Goal: Communication & Community: Connect with others

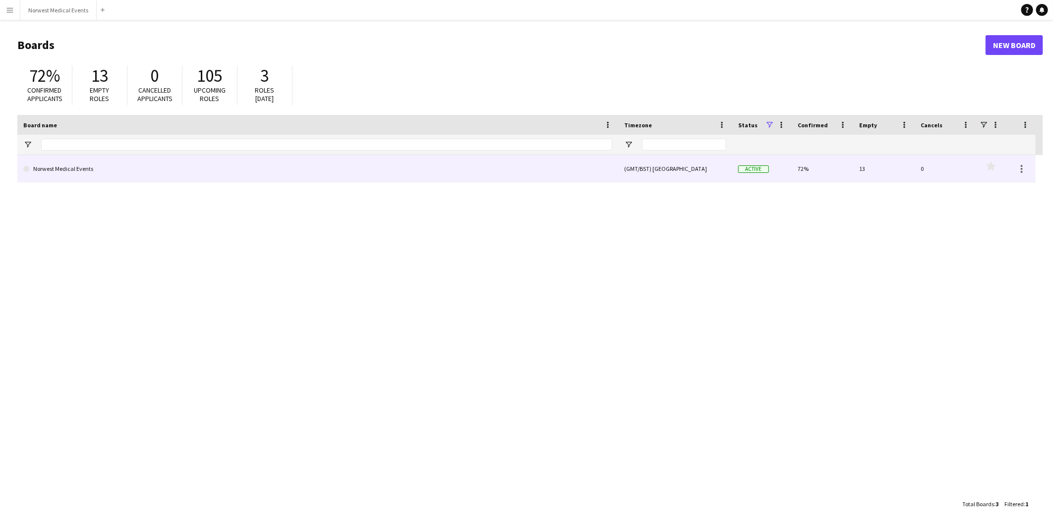
click at [154, 174] on link "Norwest Medical Events" at bounding box center [317, 169] width 589 height 28
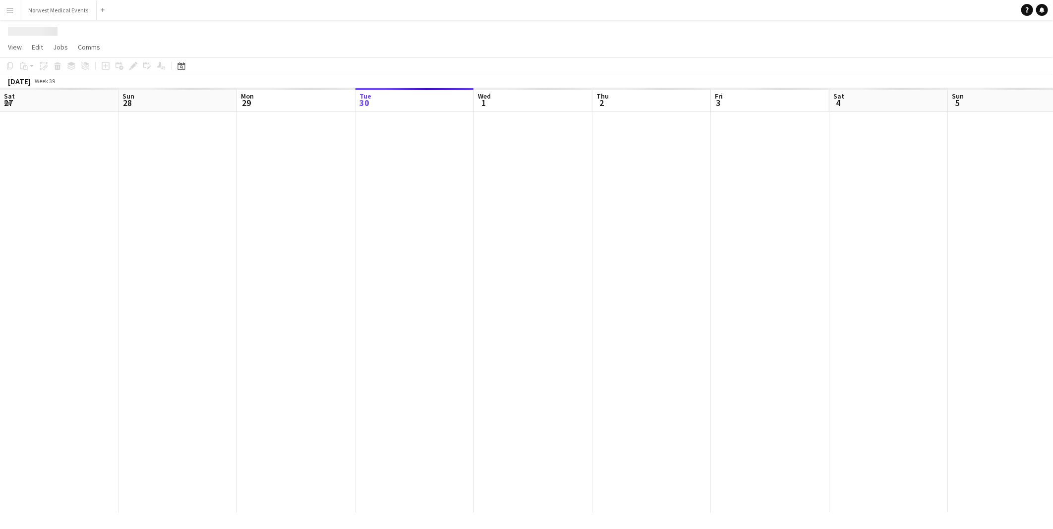
scroll to position [0, 236]
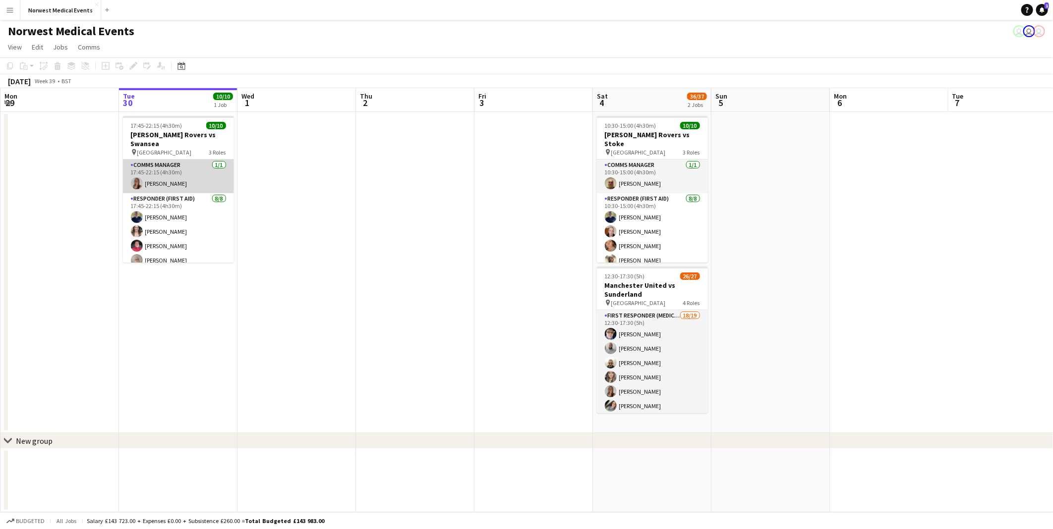
click at [173, 165] on app-card-role "Comms Manager 1/1 17:45-22:15 (4h30m) Olivia Pratt" at bounding box center [178, 177] width 111 height 34
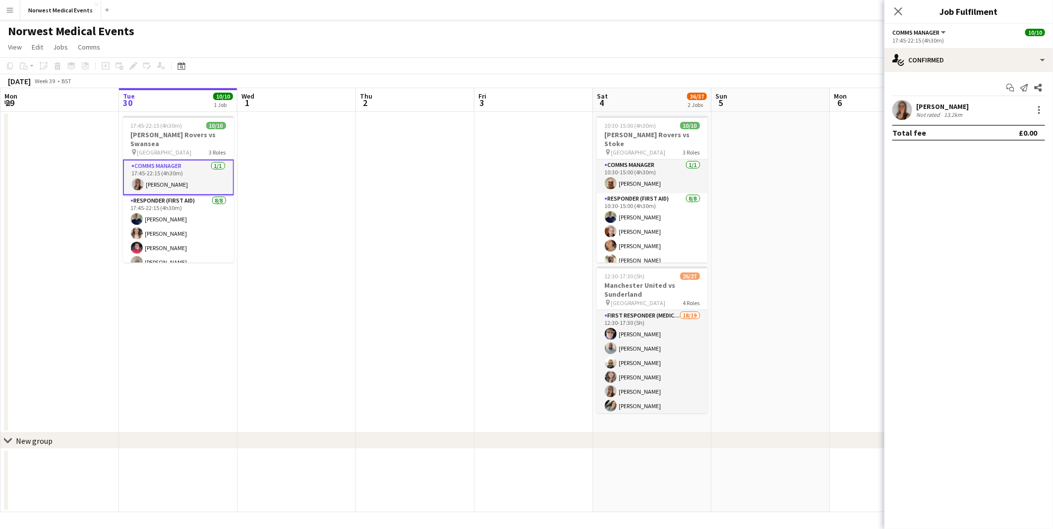
click at [904, 105] on app-user-avatar at bounding box center [902, 110] width 20 height 20
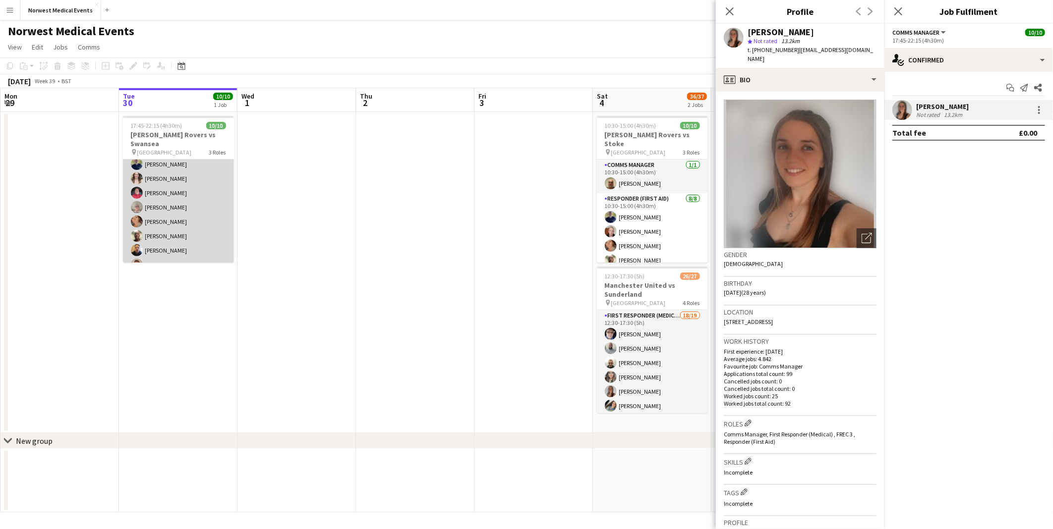
scroll to position [91, 0]
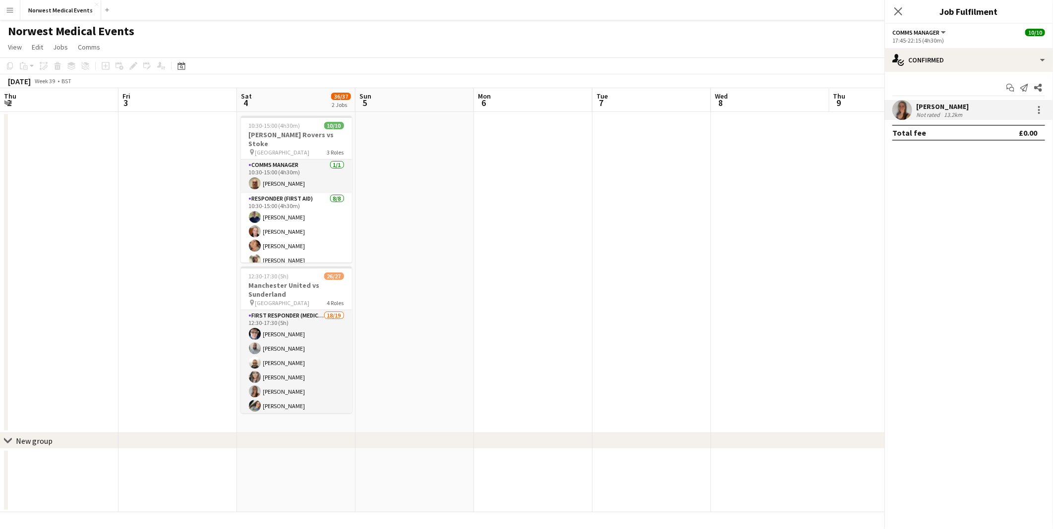
drag, startPoint x: 532, startPoint y: 309, endPoint x: 103, endPoint y: 265, distance: 431.1
click at [104, 265] on app-calendar-viewport "Mon 29 Tue 30 10/10 1 Job Wed 1 Thu 2 Fri 3 Sat 4 36/37 2 Jobs Sun 5 Mon 6 Tue …" at bounding box center [526, 300] width 1053 height 424
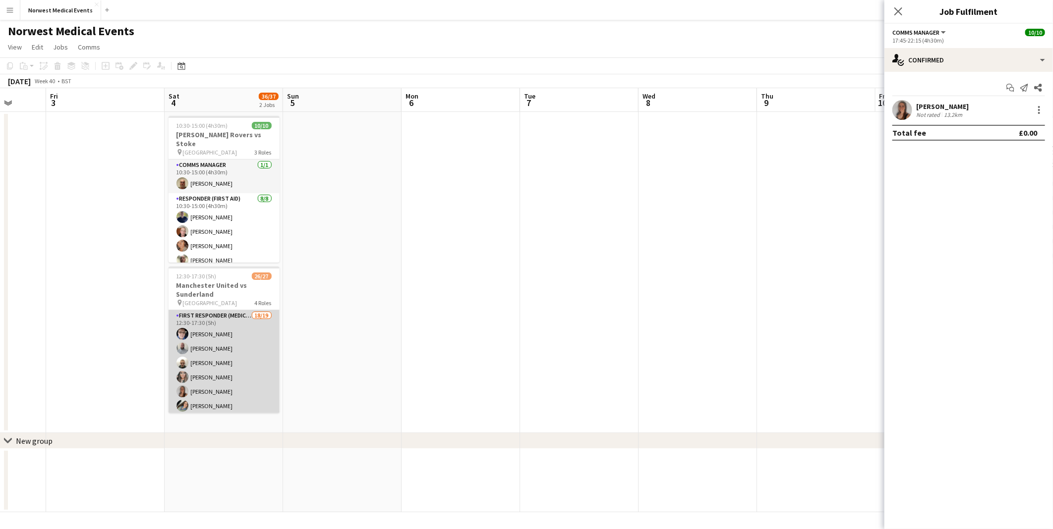
click at [229, 348] on app-card-role "First Responder (Medical) 18/19 12:30-17:30 (5h) [PERSON_NAME] [PERSON_NAME] [P…" at bounding box center [224, 456] width 111 height 292
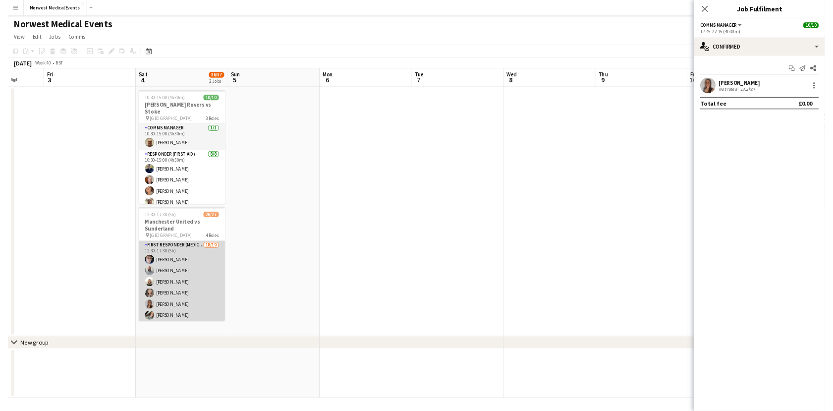
scroll to position [90, 0]
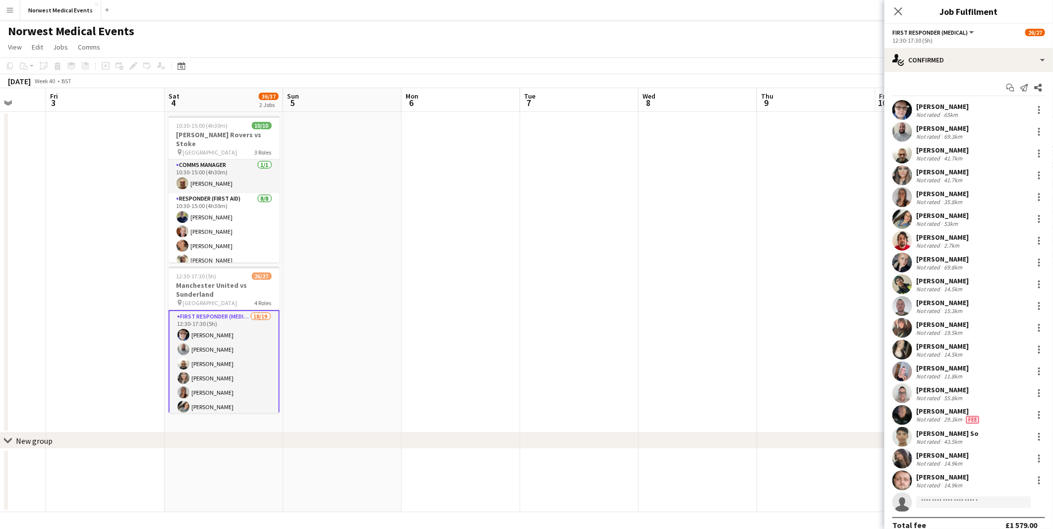
click at [995, 150] on div "William Baldwin Not rated 41.7km" at bounding box center [968, 154] width 169 height 20
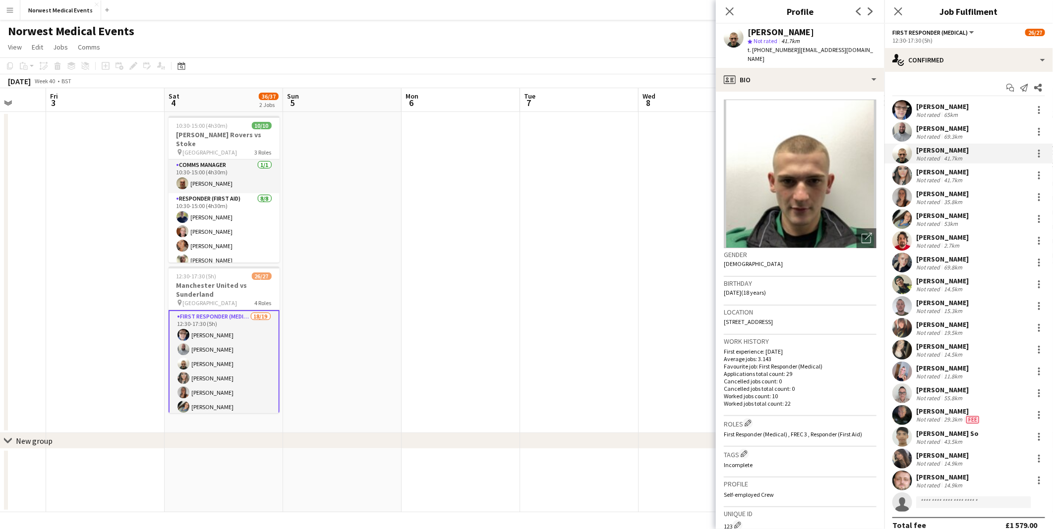
click at [976, 126] on div "Samuel Catterall Not rated 69.3km" at bounding box center [968, 132] width 169 height 20
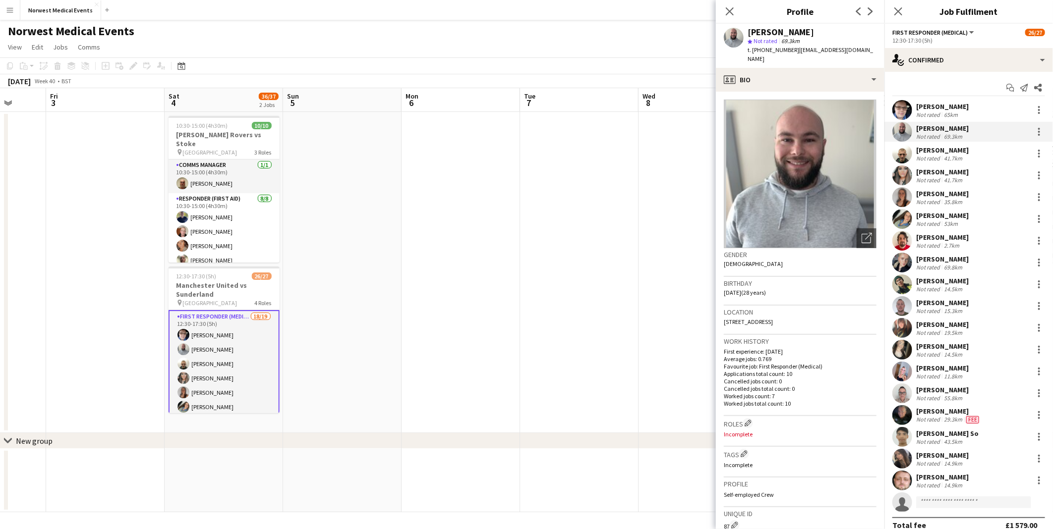
click at [955, 237] on div "[PERSON_NAME]" at bounding box center [942, 237] width 53 height 9
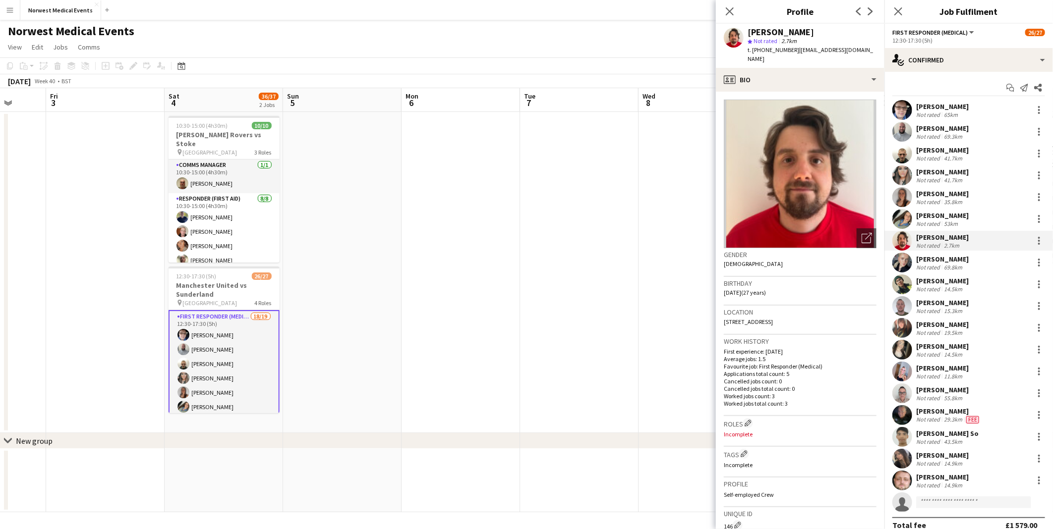
click at [929, 277] on div "[PERSON_NAME]" at bounding box center [942, 281] width 53 height 9
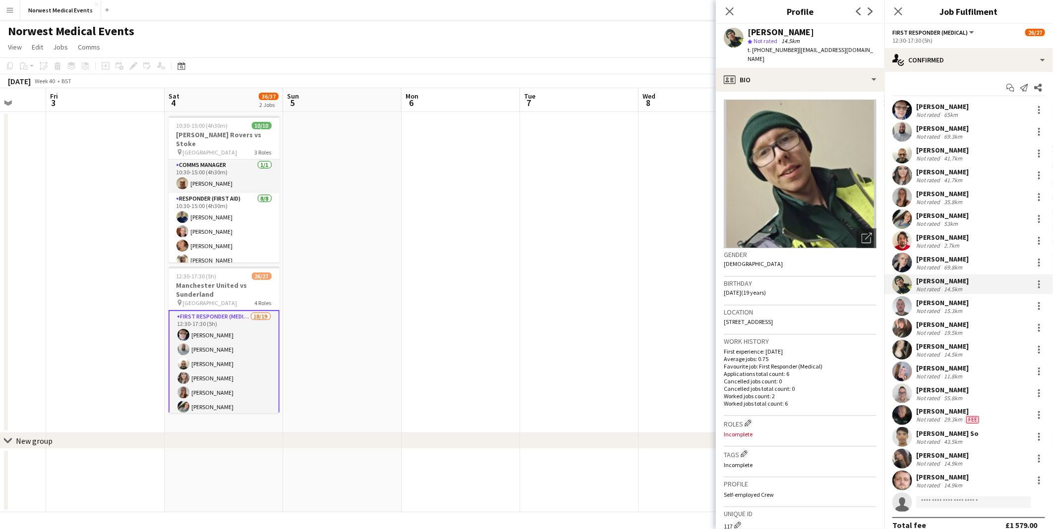
click at [954, 326] on div "[PERSON_NAME]" at bounding box center [942, 324] width 53 height 9
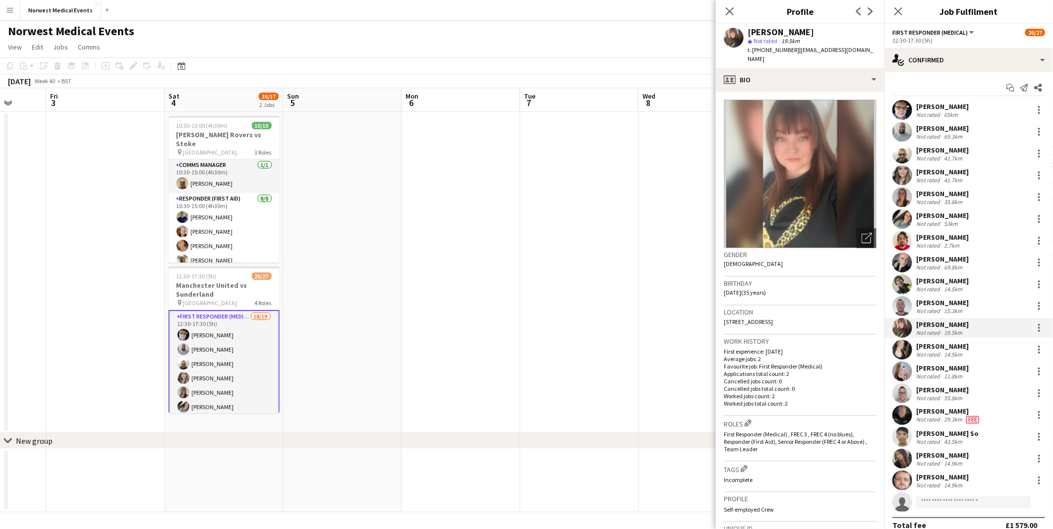
click at [636, 39] on app-page-menu "View Day view expanded Day view collapsed Month view Date picker Jump to today …" at bounding box center [526, 48] width 1053 height 19
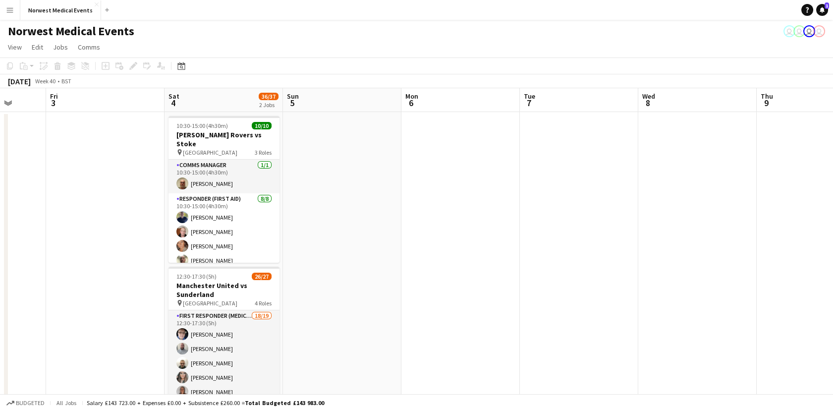
scroll to position [0, 309]
drag, startPoint x: 831, startPoint y: 165, endPoint x: 840, endPoint y: 271, distance: 106.5
click at [833, 271] on html "Menu Boards Boards Boards All jobs Status Workforce Workforce My Workforce Recr…" at bounding box center [416, 248] width 833 height 496
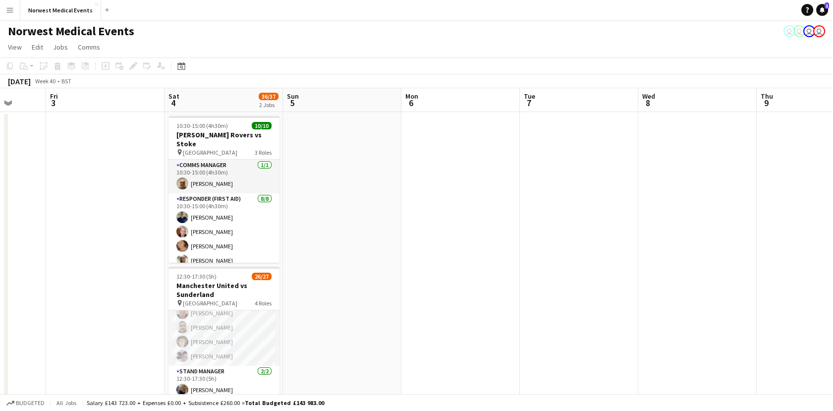
scroll to position [83, 0]
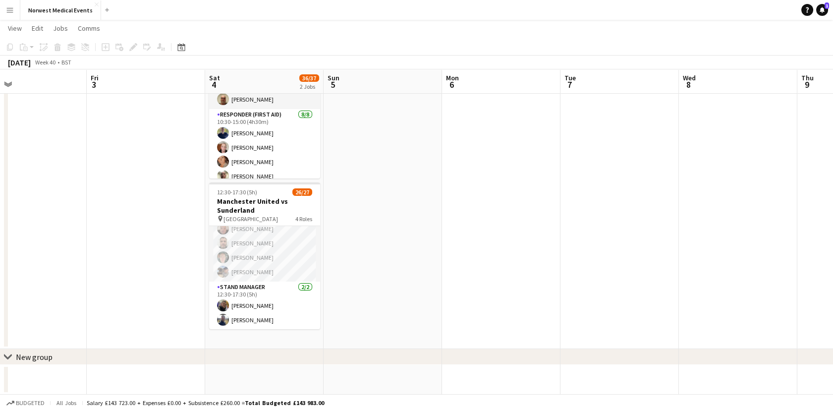
drag, startPoint x: 174, startPoint y: 298, endPoint x: 215, endPoint y: 321, distance: 47.5
click at [215, 321] on app-calendar-viewport "Tue 30 10/10 1 Job Wed 1 Thu 2 Fri 3 Sat 4 36/37 2 Jobs Sun 5 Mon 6 Tue 7 Wed 8…" at bounding box center [416, 174] width 833 height 439
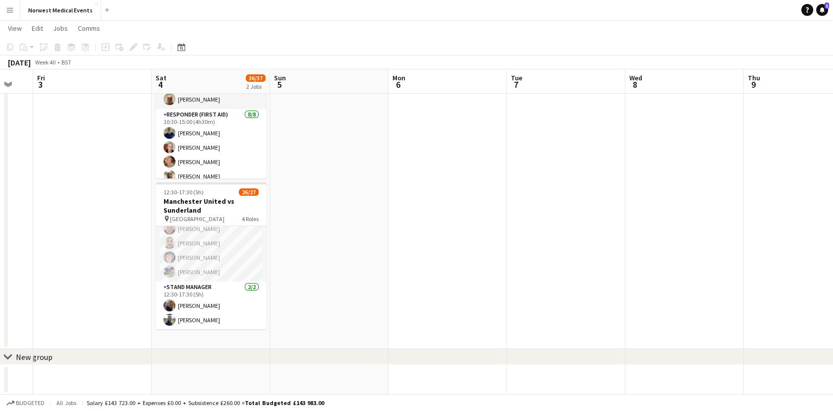
scroll to position [0, 326]
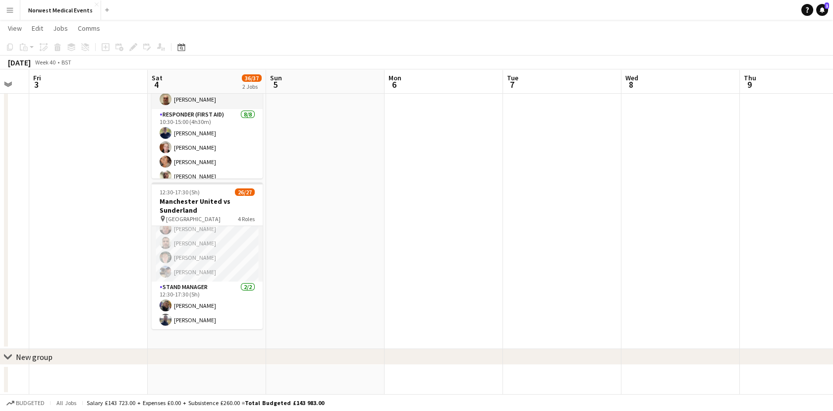
drag, startPoint x: 288, startPoint y: 319, endPoint x: 230, endPoint y: 309, distance: 58.9
click at [230, 309] on app-calendar-viewport "Tue 30 10/10 1 Job Wed 1 Thu 2 Fri 3 Sat 4 36/37 2 Jobs Sun 5 Mon 6 Tue 7 Wed 8…" at bounding box center [416, 174] width 833 height 439
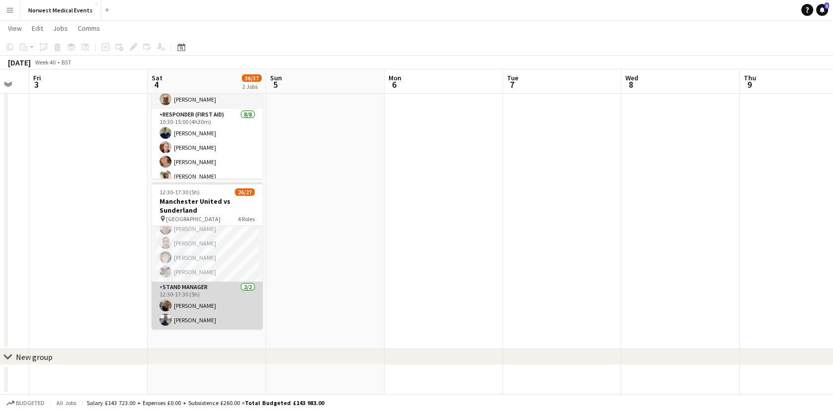
click at [225, 306] on app-card-role "Stand Manager 2/2 12:30-17:30 (5h) Jordan Marsden Rory Murphy" at bounding box center [207, 306] width 111 height 48
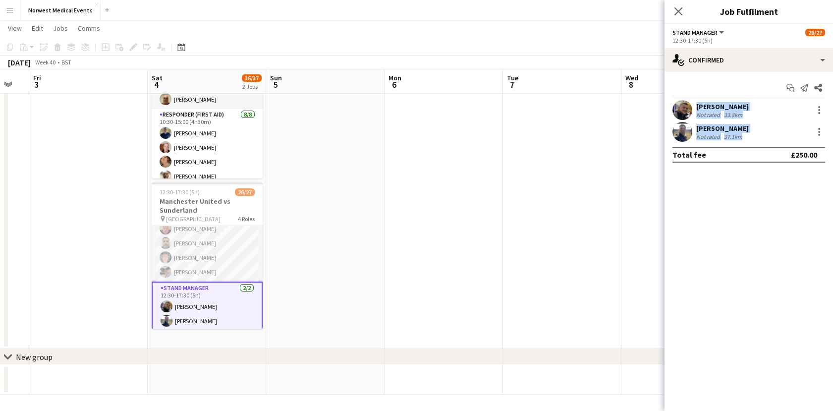
drag, startPoint x: 670, startPoint y: 97, endPoint x: 813, endPoint y: 139, distance: 148.7
click at [813, 139] on div "Start chat Send notification Share Jordan Marsden Not rated 33.8km Rory Murphy …" at bounding box center [749, 121] width 169 height 99
copy div "Jordan Marsden Not rated 33.8km Rory Murphy Not rated 37.1km"
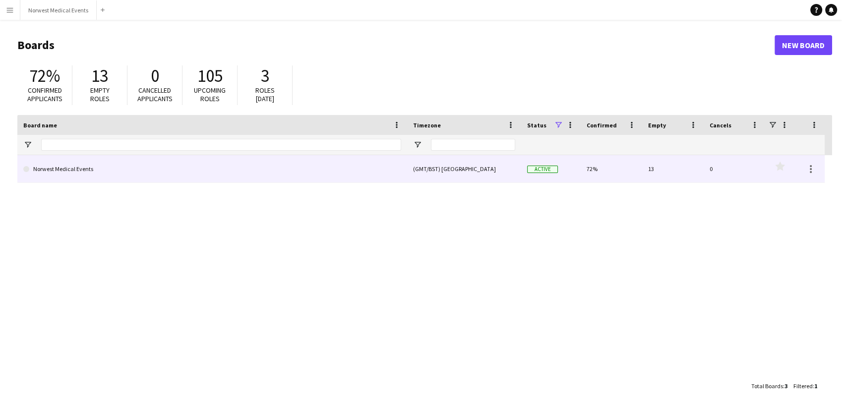
click at [297, 181] on link "Norwest Medical Events" at bounding box center [212, 169] width 378 height 28
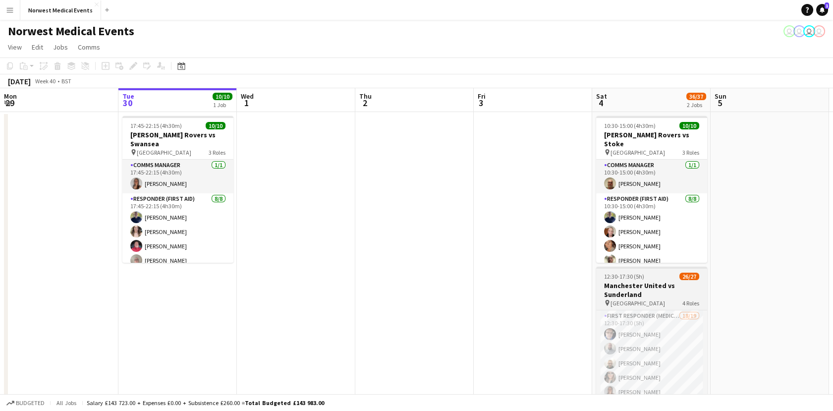
click at [638, 280] on app-job-card "12:30-17:30 (5h) 26/27 Manchester United vs Sunderland pin Old Trafford 4 Roles…" at bounding box center [651, 340] width 111 height 147
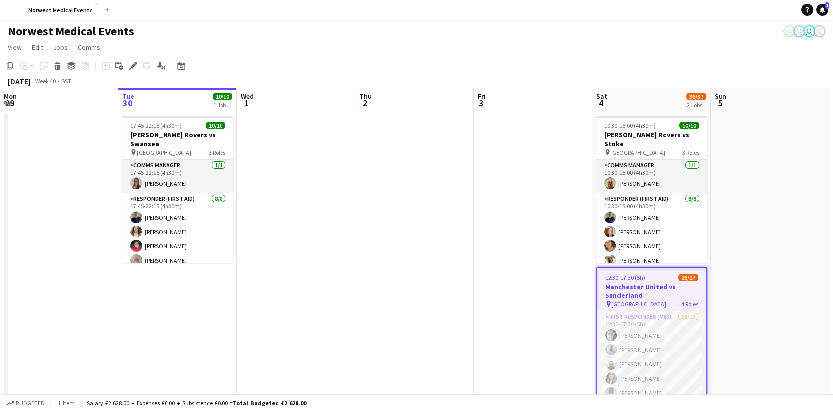
scroll to position [83, 0]
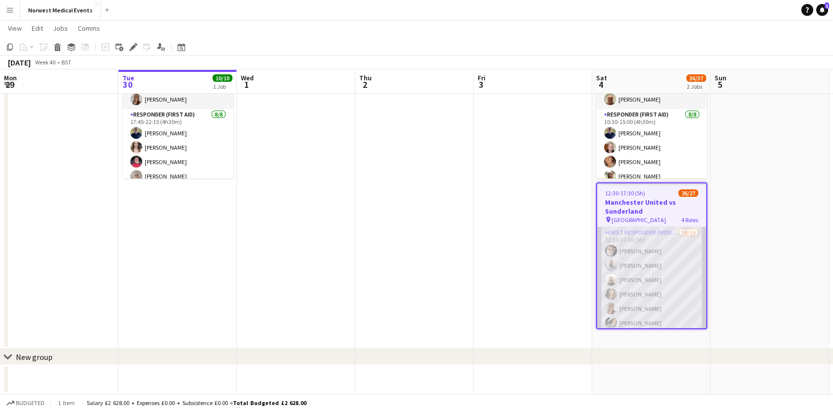
click at [665, 245] on app-card-role "First Responder (Medical) 18/19 12:30-17:30 (5h) [PERSON_NAME] [PERSON_NAME] [P…" at bounding box center [651, 373] width 109 height 292
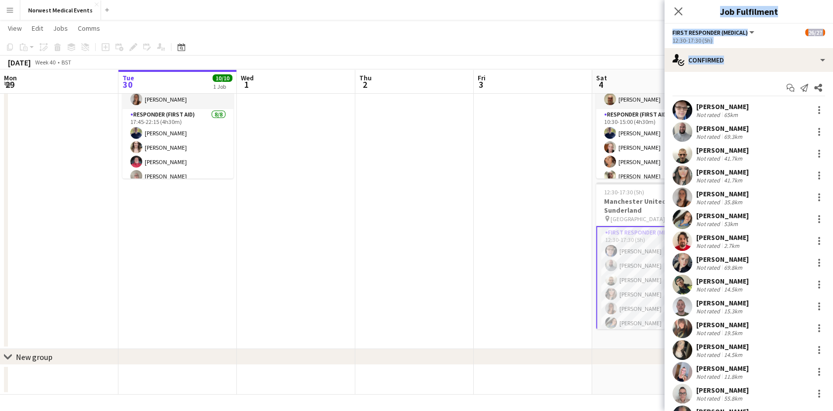
scroll to position [130, 0]
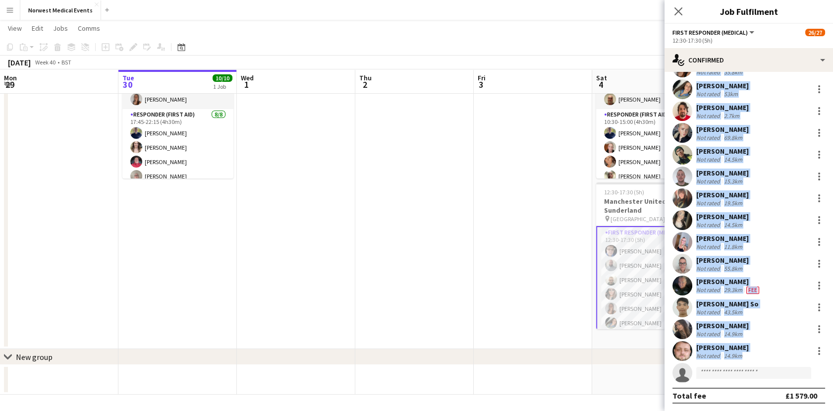
drag, startPoint x: 669, startPoint y: 99, endPoint x: 822, endPoint y: 353, distance: 296.9
click at [822, 353] on div "Start chat Send notification Share [PERSON_NAME] Not rated 65km [PERSON_NAME] N…" at bounding box center [749, 176] width 169 height 469
copy div "[PERSON_NAME] Not rated 65km [PERSON_NAME] Not rated 69.3km [PERSON_NAME] Not r…"
click at [577, 342] on app-date-cell at bounding box center [533, 188] width 118 height 321
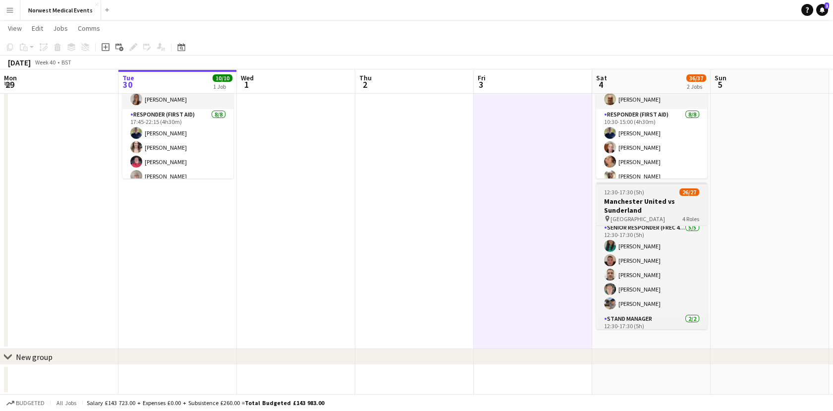
scroll to position [362, 0]
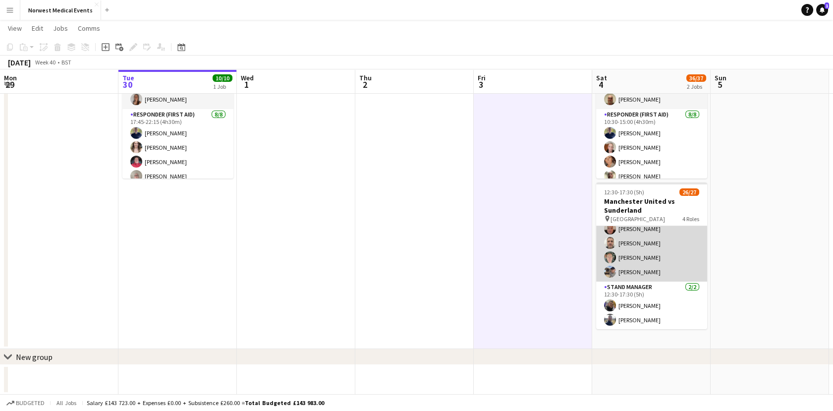
click at [654, 252] on app-card-role "Senior Responder (FREC 4 or Above) [DATE] 12:30-17:30 (5h) [PERSON_NAME] [PERSO…" at bounding box center [651, 235] width 111 height 91
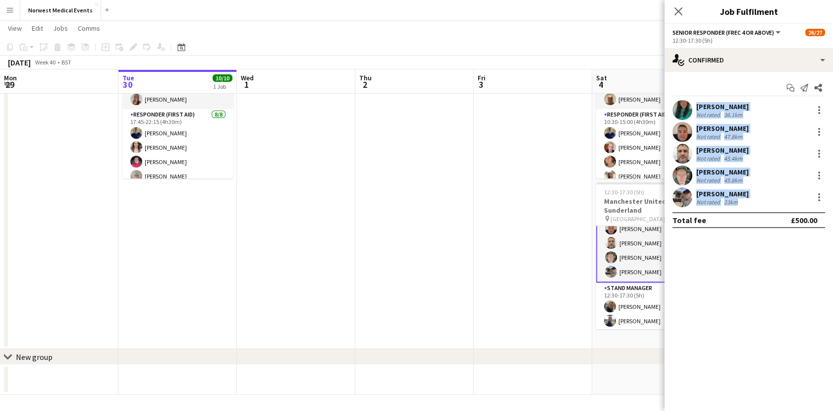
drag, startPoint x: 672, startPoint y: 97, endPoint x: 826, endPoint y: 193, distance: 181.0
click at [826, 193] on div "Start chat Send notification Share [PERSON_NAME] Not rated 36.1km [PERSON_NAME]…" at bounding box center [749, 154] width 169 height 164
copy div "[PERSON_NAME] Not rated 36.1km [PERSON_NAME] Not rated 47.8km [PERSON_NAME] Not…"
